Goal: Check status: Check status

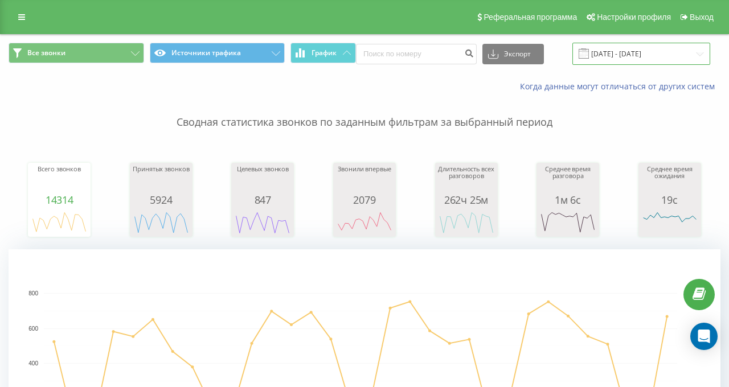
drag, startPoint x: 634, startPoint y: 53, endPoint x: 628, endPoint y: 54, distance: 5.8
click at [634, 53] on input "[DATE] - [DATE]" at bounding box center [641, 54] width 138 height 22
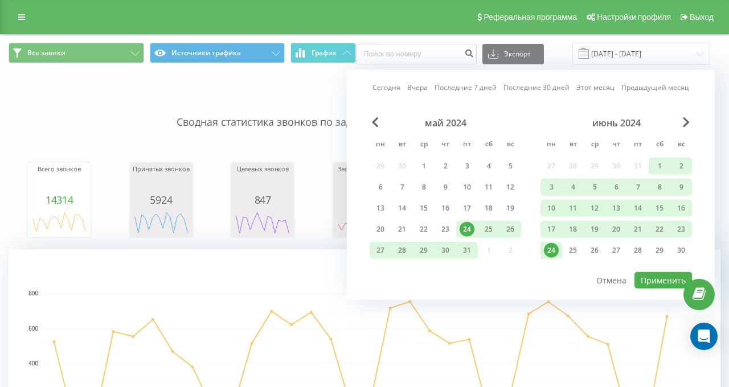
click at [372, 87] on link "Сегодня" at bounding box center [386, 87] width 28 height 11
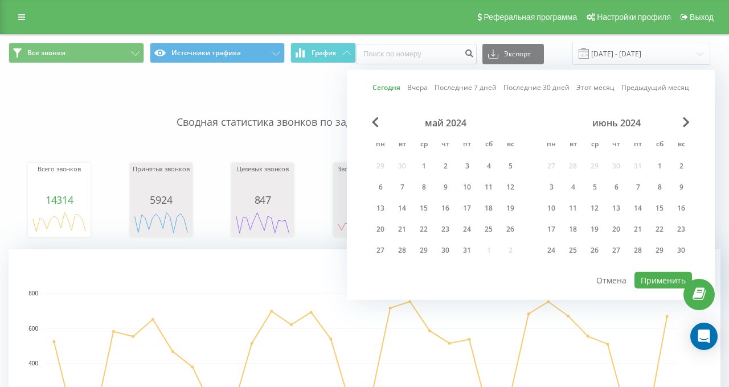
click at [639, 265] on div "май 2024 пн вт ср чт пт сб вс 29 30 1 2 3 4 5 6 7 8 9 10 11 12 13 14 15 16 17 1…" at bounding box center [530, 194] width 322 height 154
click at [642, 281] on button "Применить" at bounding box center [662, 280] width 57 height 17
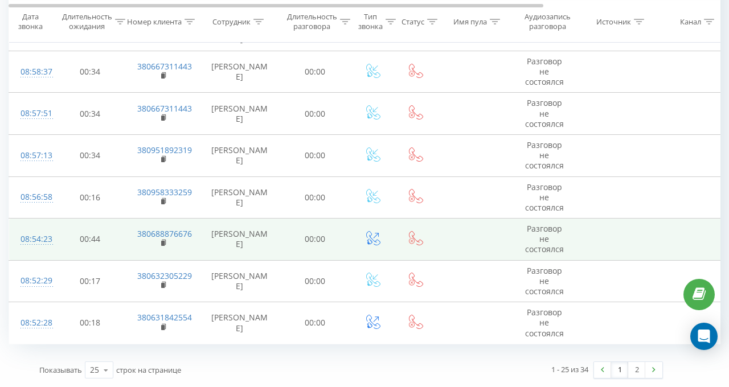
scroll to position [1245, 0]
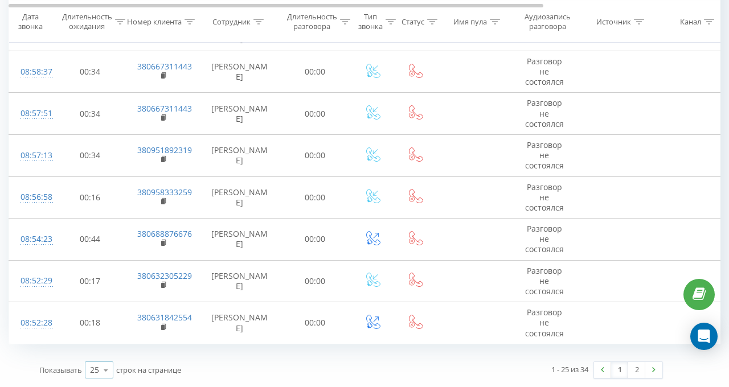
click at [101, 318] on icon at bounding box center [105, 370] width 17 height 22
click at [102, 318] on span "100" at bounding box center [97, 353] width 14 height 11
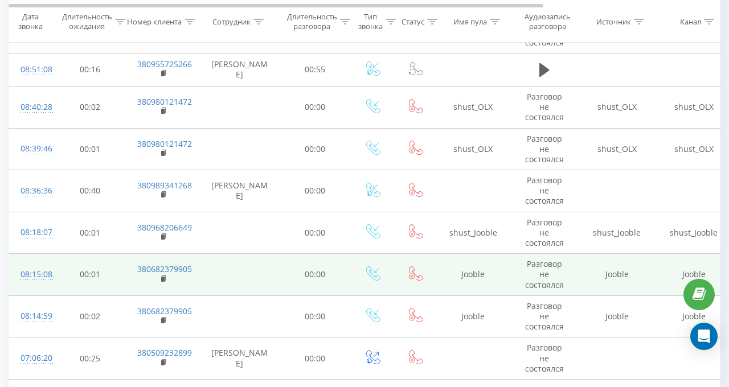
scroll to position [1586, 0]
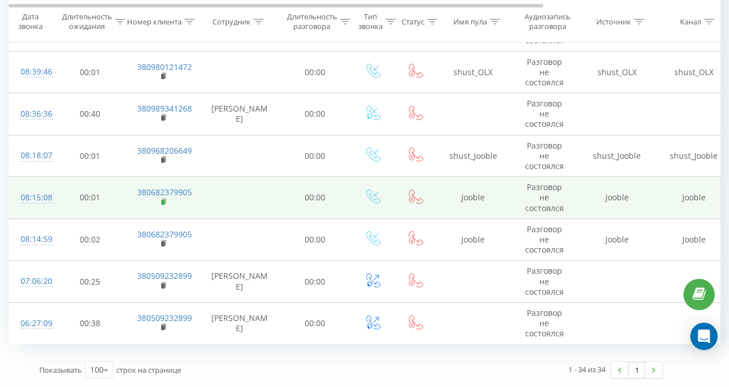
click at [162, 199] on rect at bounding box center [162, 201] width 3 height 5
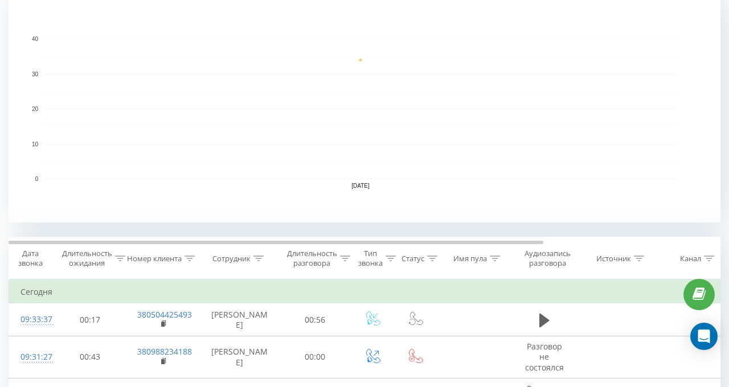
scroll to position [0, 0]
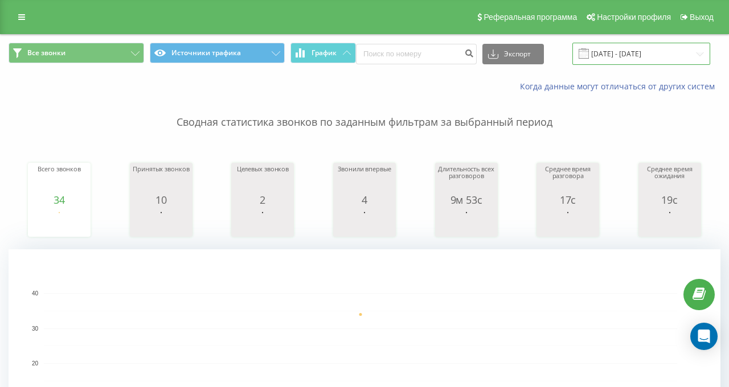
click at [647, 46] on input "[DATE] - [DATE]" at bounding box center [641, 54] width 138 height 22
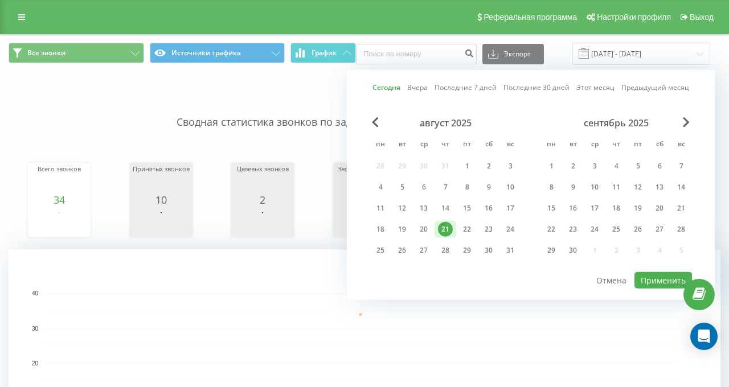
click at [418, 85] on link "Вчера" at bounding box center [417, 87] width 20 height 11
click at [643, 284] on button "Применить" at bounding box center [662, 280] width 57 height 17
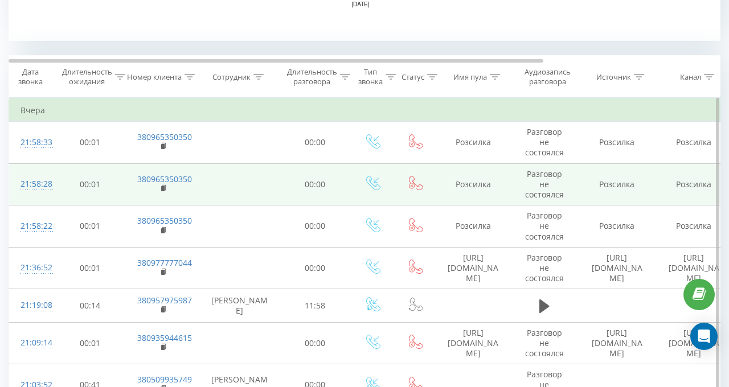
scroll to position [455, 0]
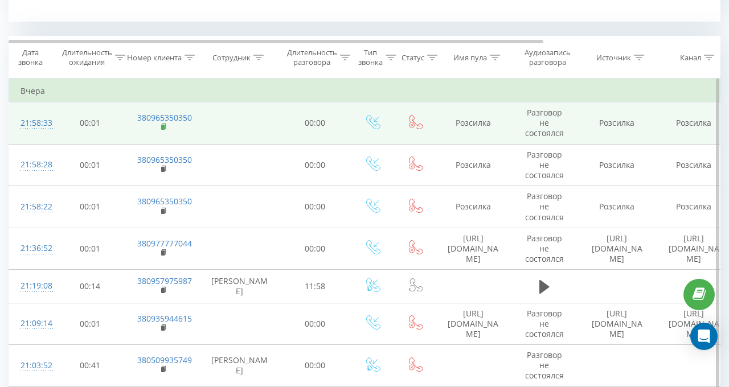
click at [162, 128] on rect at bounding box center [162, 127] width 3 height 5
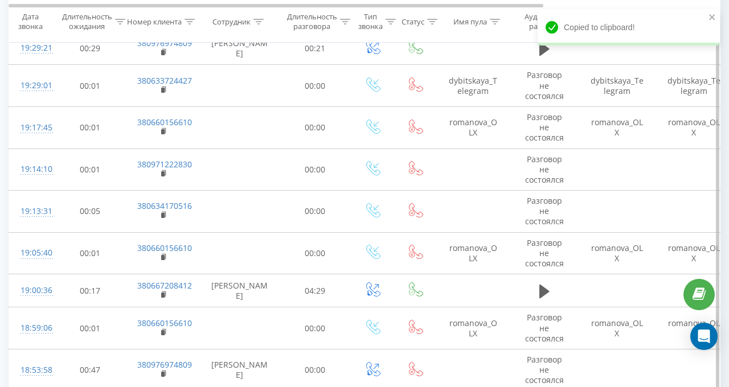
scroll to position [1423, 0]
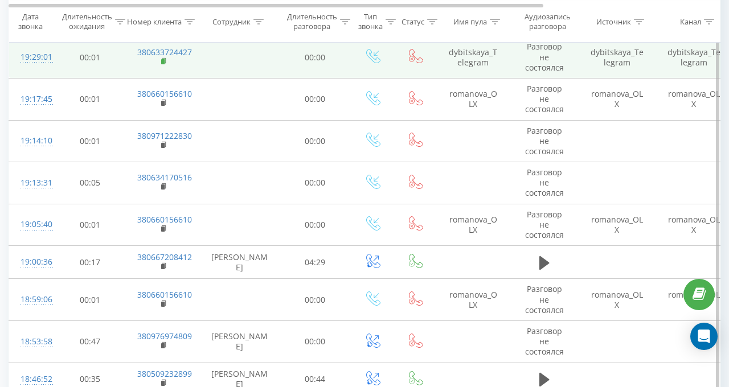
click at [164, 59] on rect at bounding box center [162, 61] width 3 height 5
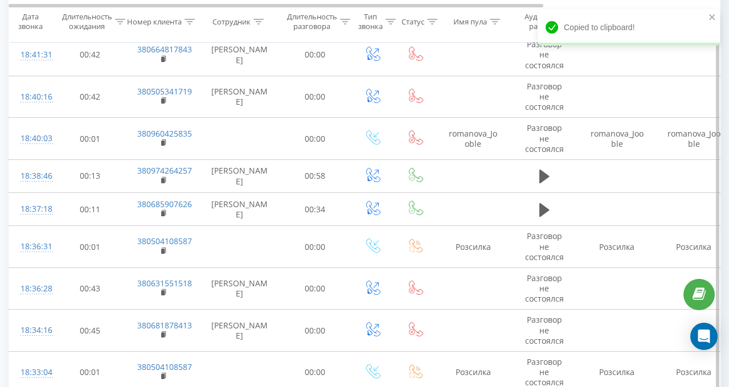
scroll to position [1992, 0]
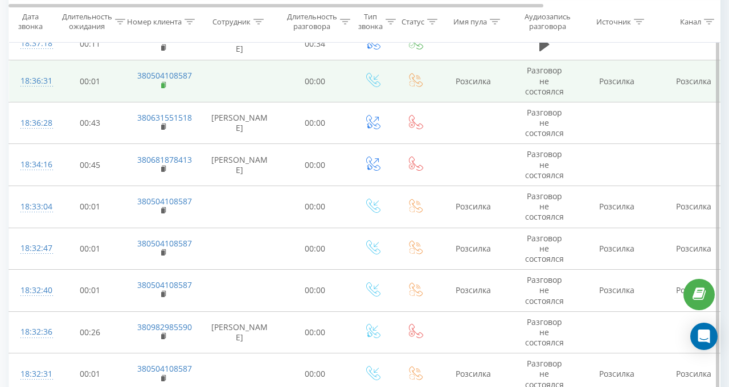
click at [163, 83] on rect at bounding box center [162, 85] width 3 height 5
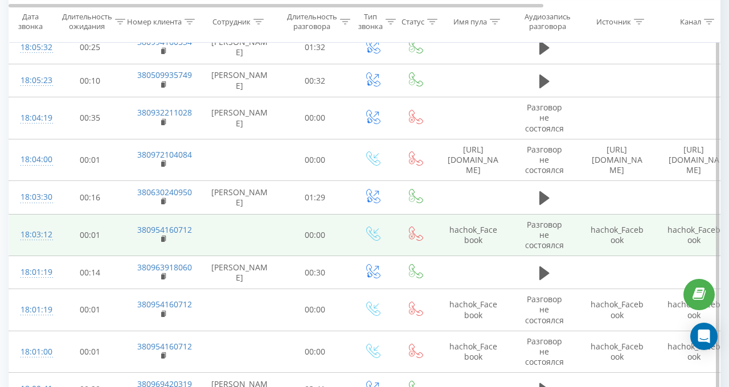
scroll to position [2960, 0]
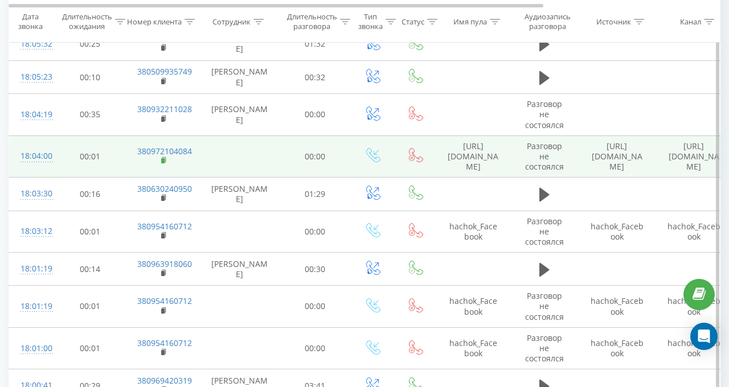
click at [163, 158] on rect at bounding box center [162, 160] width 3 height 5
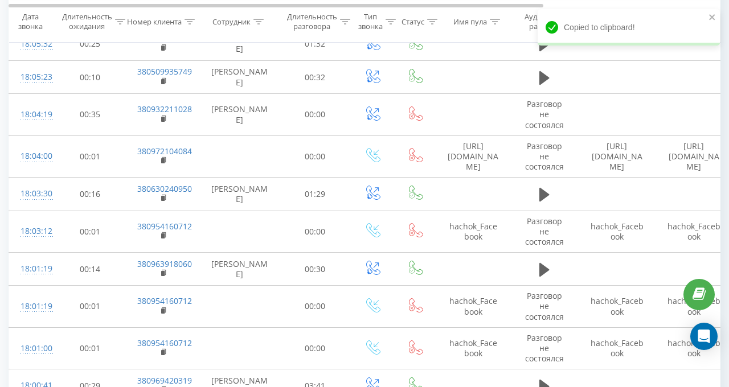
drag, startPoint x: 163, startPoint y: 223, endPoint x: 100, endPoint y: 9, distance: 223.0
click at [163, 233] on rect at bounding box center [162, 235] width 3 height 5
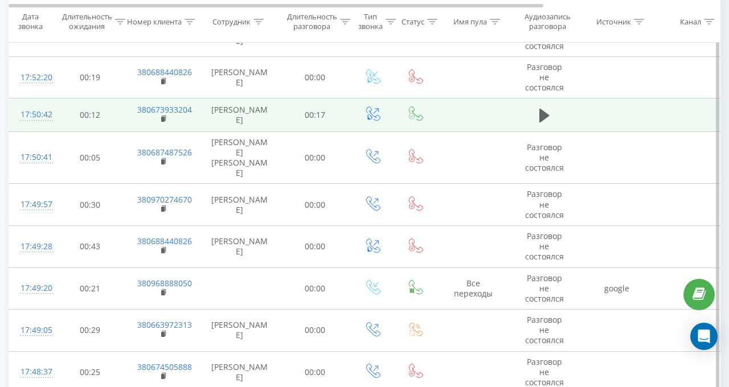
scroll to position [3814, 0]
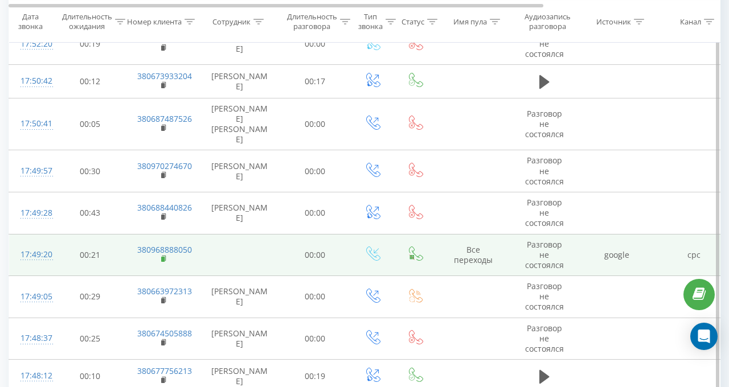
click at [164, 257] on rect at bounding box center [162, 259] width 3 height 5
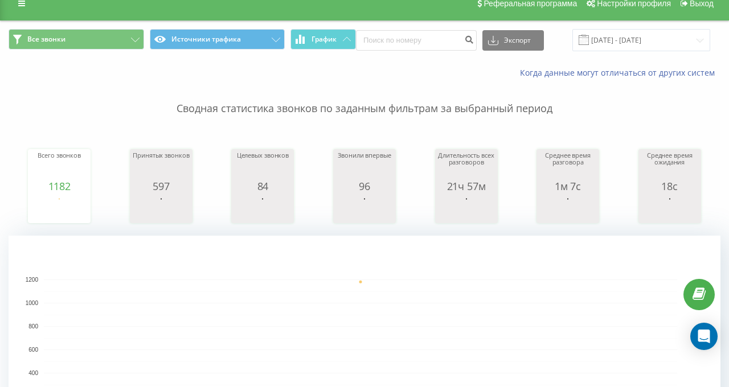
scroll to position [0, 0]
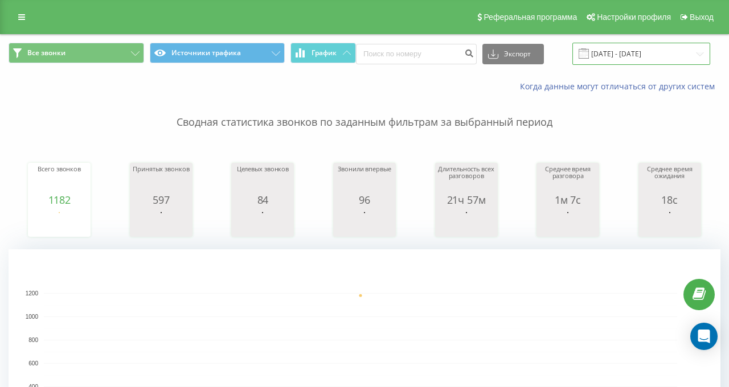
drag, startPoint x: 627, startPoint y: 47, endPoint x: 573, endPoint y: 61, distance: 55.8
click at [626, 47] on input "[DATE] - [DATE]" at bounding box center [641, 54] width 138 height 22
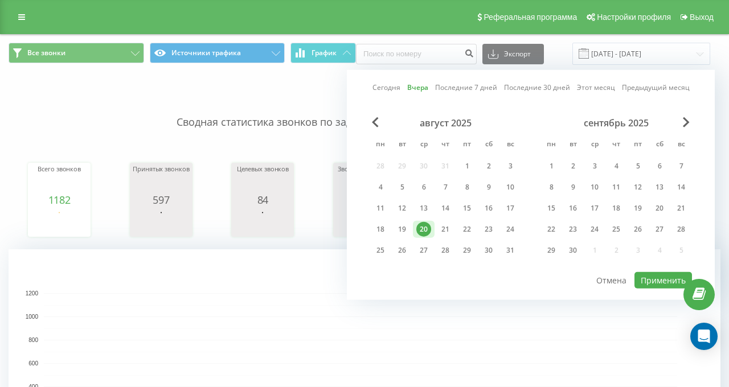
click at [378, 86] on link "Сегодня" at bounding box center [386, 87] width 28 height 11
drag, startPoint x: 643, startPoint y: 273, endPoint x: 516, endPoint y: 314, distance: 134.1
click at [642, 273] on button "Применить" at bounding box center [662, 280] width 57 height 17
type input "[DATE] - [DATE]"
